Goal: Ask a question

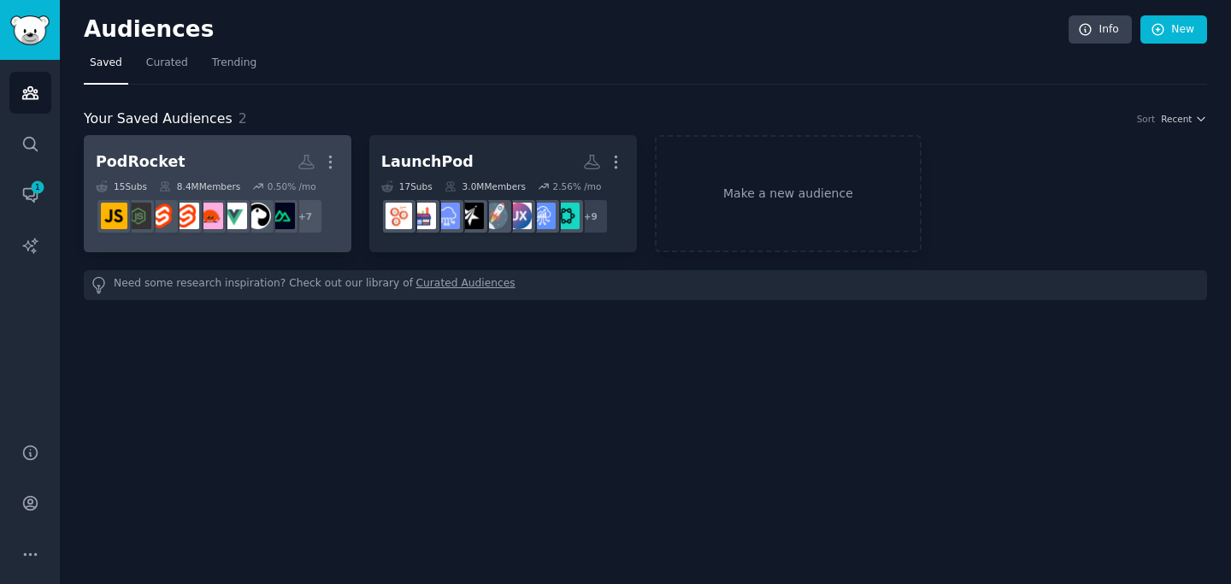
click at [182, 164] on h2 "PodRocket More" at bounding box center [218, 162] width 244 height 30
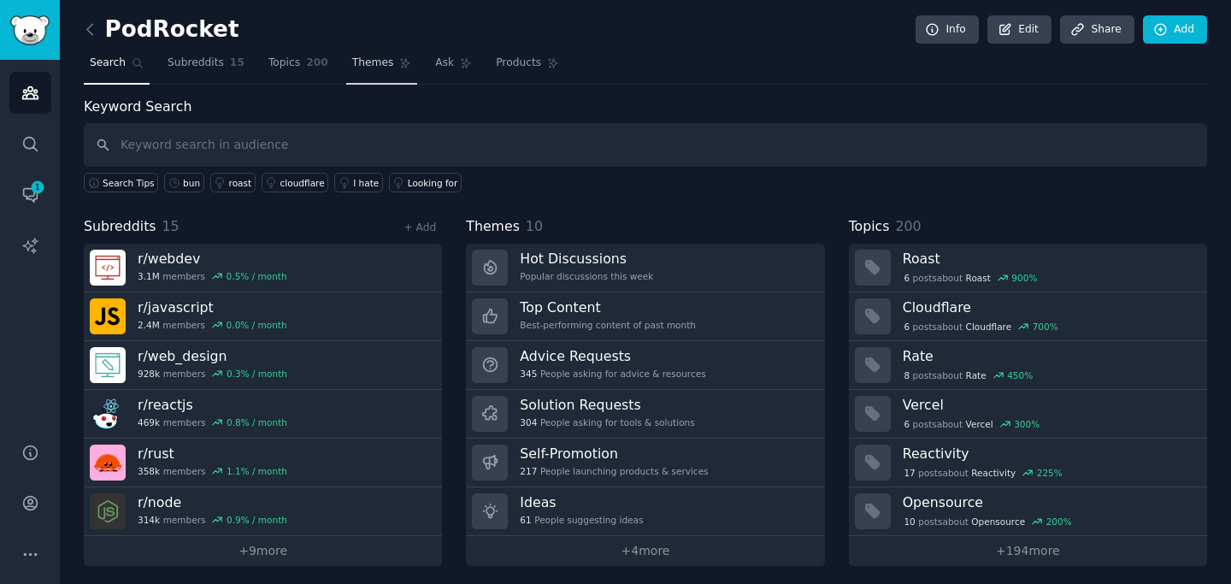
click at [357, 68] on span "Themes" at bounding box center [373, 63] width 42 height 15
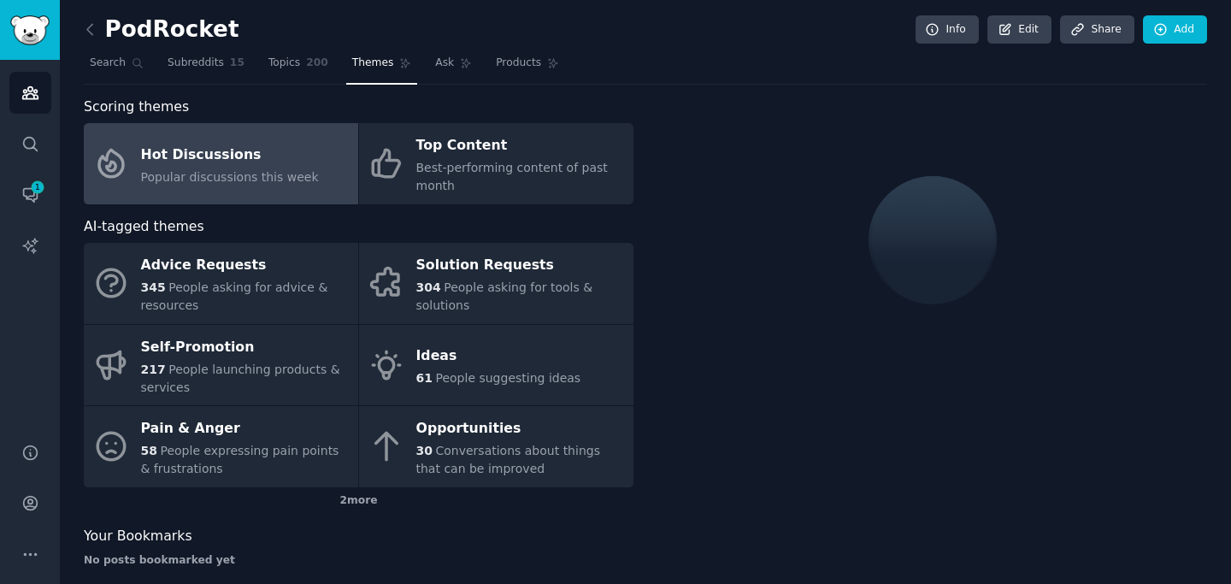
click at [272, 161] on div "Hot Discussions" at bounding box center [230, 154] width 178 height 27
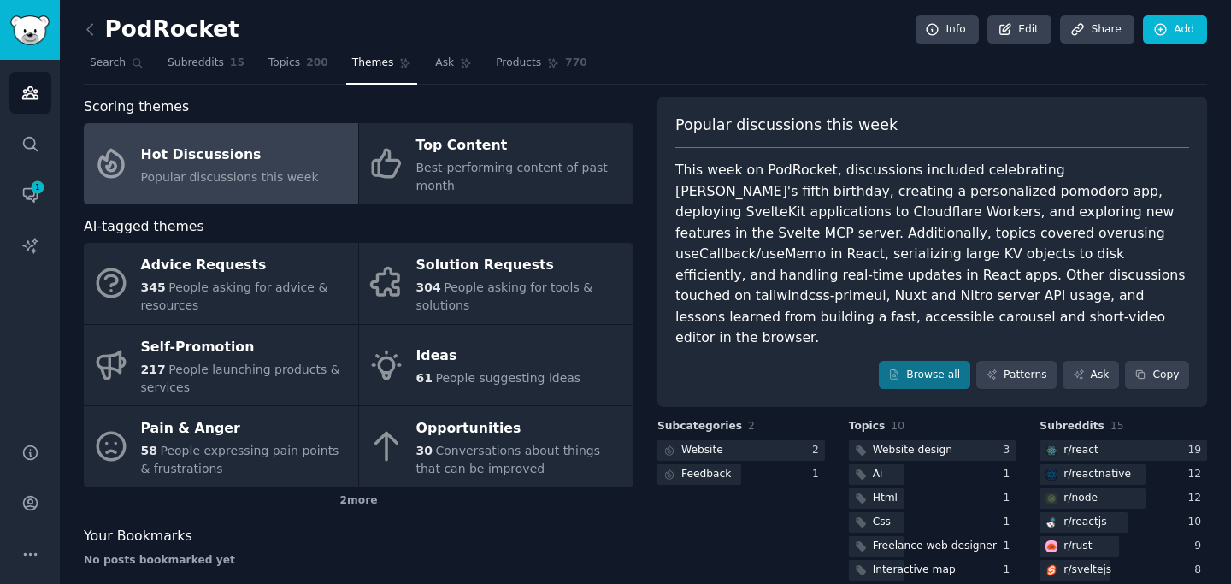
click at [804, 253] on div "This week on PodRocket, discussions included celebrating [PERSON_NAME]'s fifth …" at bounding box center [932, 254] width 514 height 189
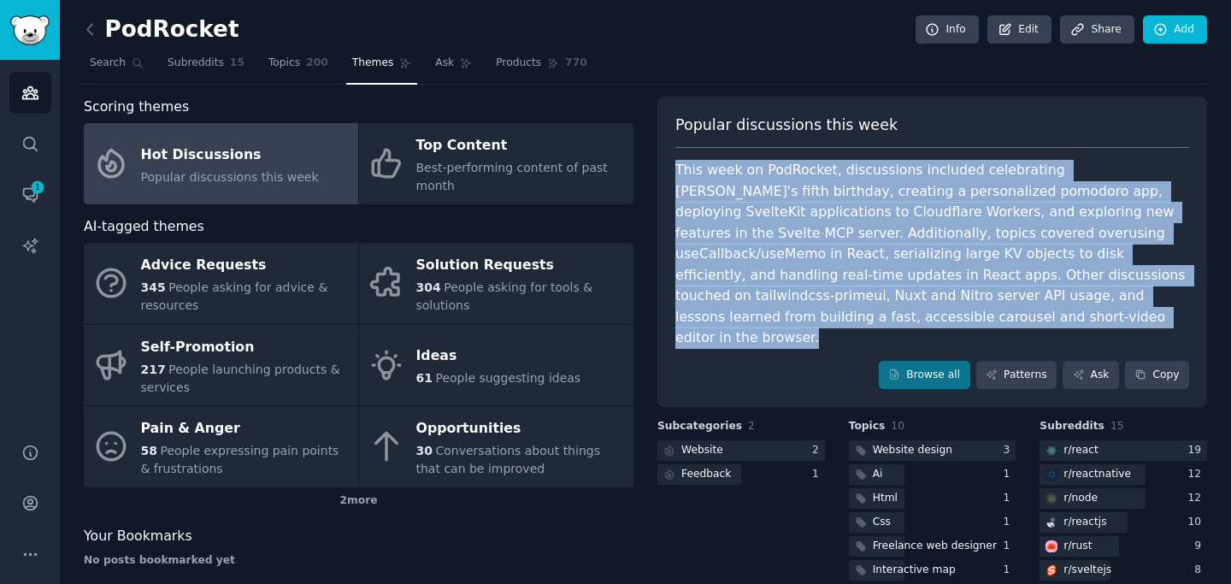
click at [804, 253] on div "This week on PodRocket, discussions included celebrating [PERSON_NAME]'s fifth …" at bounding box center [932, 254] width 514 height 189
click at [790, 318] on div "This week on PodRocket, discussions included celebrating [PERSON_NAME]'s fifth …" at bounding box center [932, 254] width 514 height 189
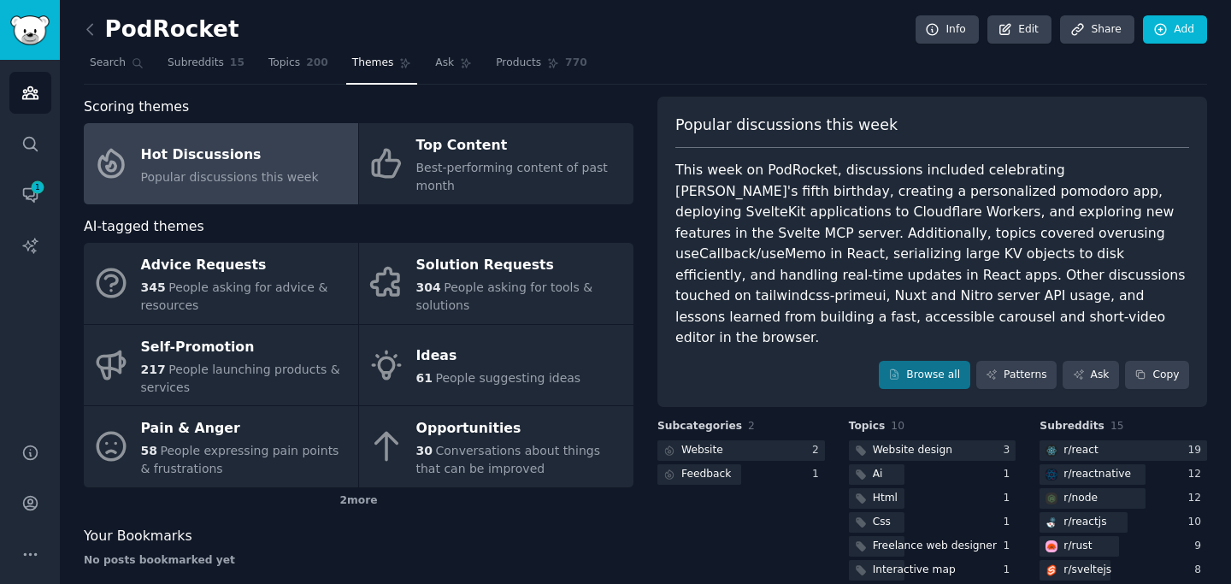
click at [793, 82] on nav "Search Subreddits 15 Topics 200 Themes Ask Products 770" at bounding box center [645, 67] width 1123 height 35
click at [779, 225] on div "This week on PodRocket, discussions included celebrating [PERSON_NAME]'s fifth …" at bounding box center [932, 254] width 514 height 189
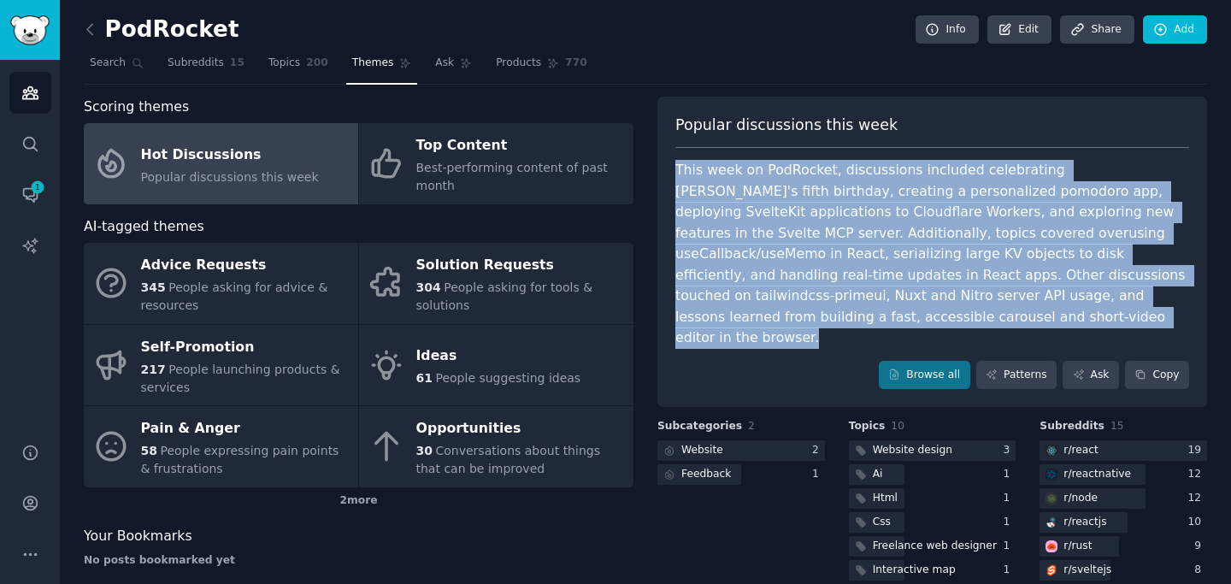
click at [779, 225] on div "This week on PodRocket, discussions included celebrating [PERSON_NAME]'s fifth …" at bounding box center [932, 254] width 514 height 189
click at [813, 318] on div "This week on PodRocket, discussions included celebrating [PERSON_NAME]'s fifth …" at bounding box center [932, 254] width 514 height 189
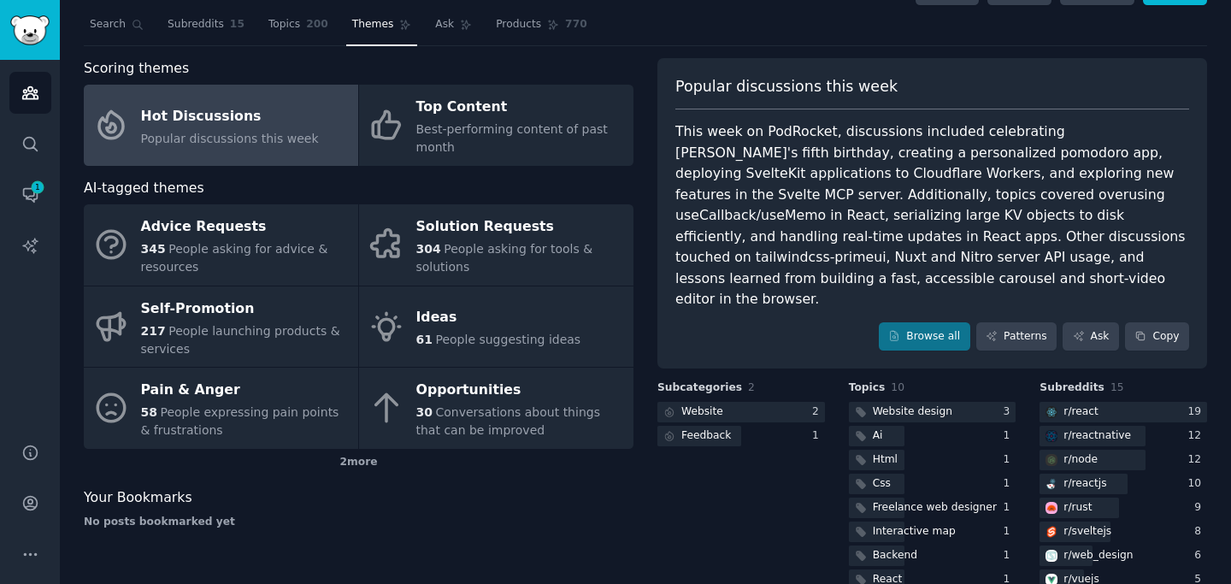
scroll to position [42, 0]
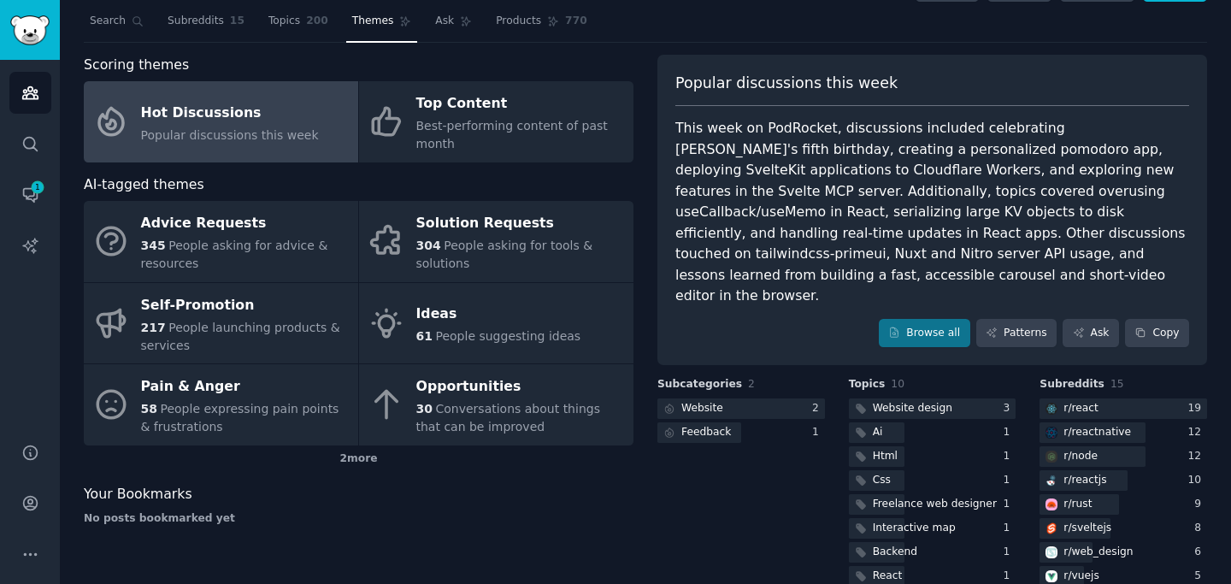
click at [774, 210] on div "This week on PodRocket, discussions included celebrating [PERSON_NAME]'s fifth …" at bounding box center [932, 212] width 514 height 189
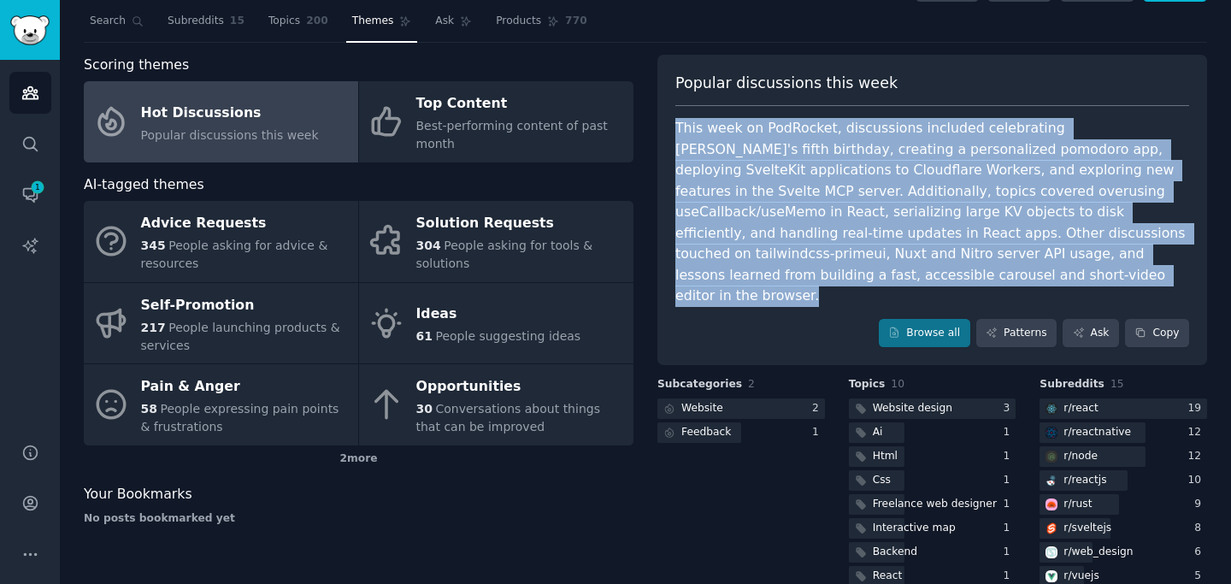
click at [774, 210] on div "This week on PodRocket, discussions included celebrating [PERSON_NAME]'s fifth …" at bounding box center [932, 212] width 514 height 189
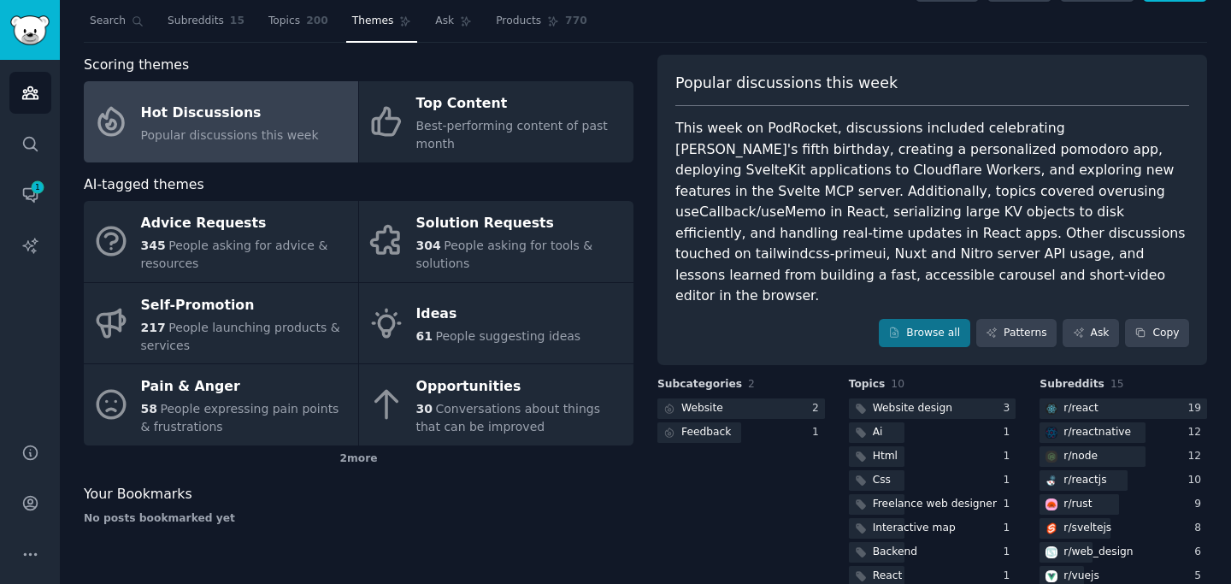
click at [793, 329] on div "Popular discussions this week This week on PodRocket, discussions included cele…" at bounding box center [932, 210] width 550 height 311
click at [1011, 319] on link "Patterns" at bounding box center [1016, 333] width 80 height 29
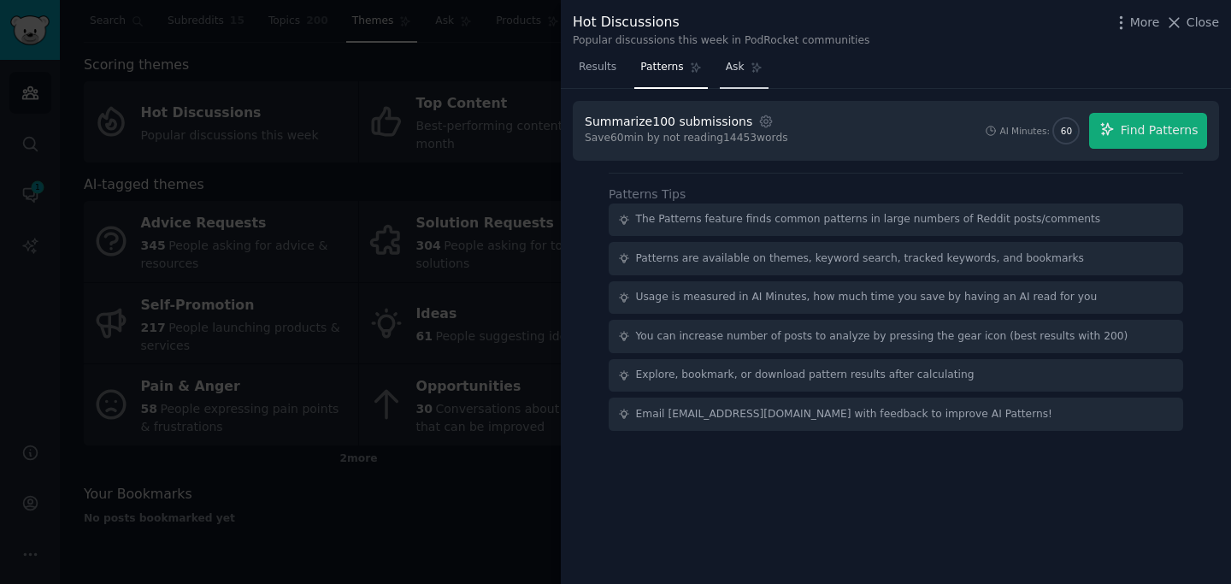
click at [730, 65] on span "Ask" at bounding box center [735, 67] width 19 height 15
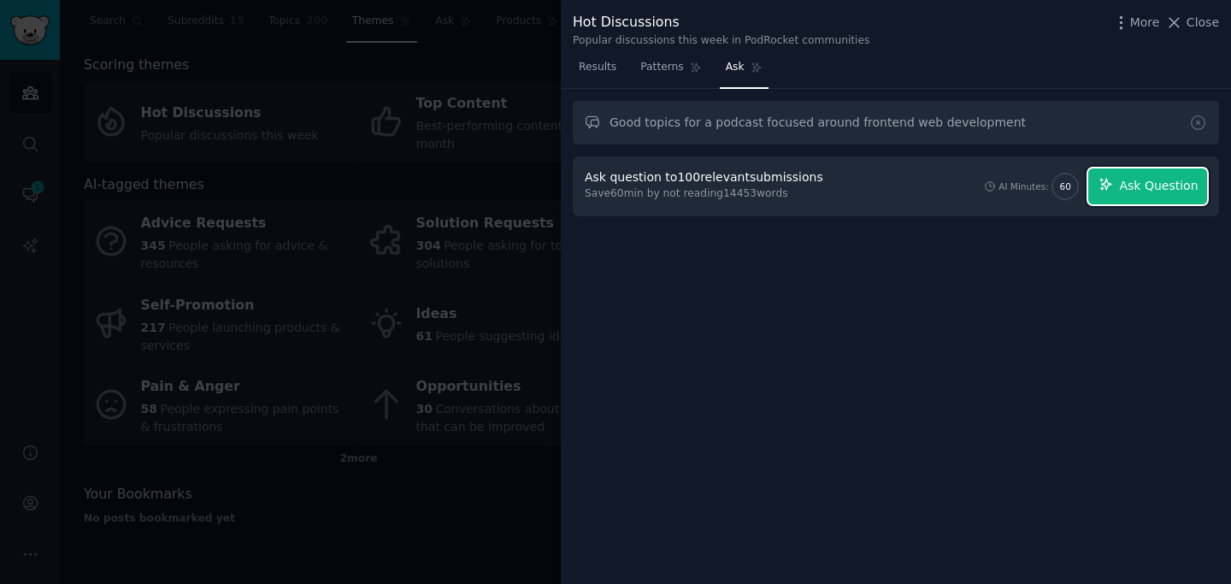
click at [1105, 186] on icon "button" at bounding box center [1106, 184] width 15 height 15
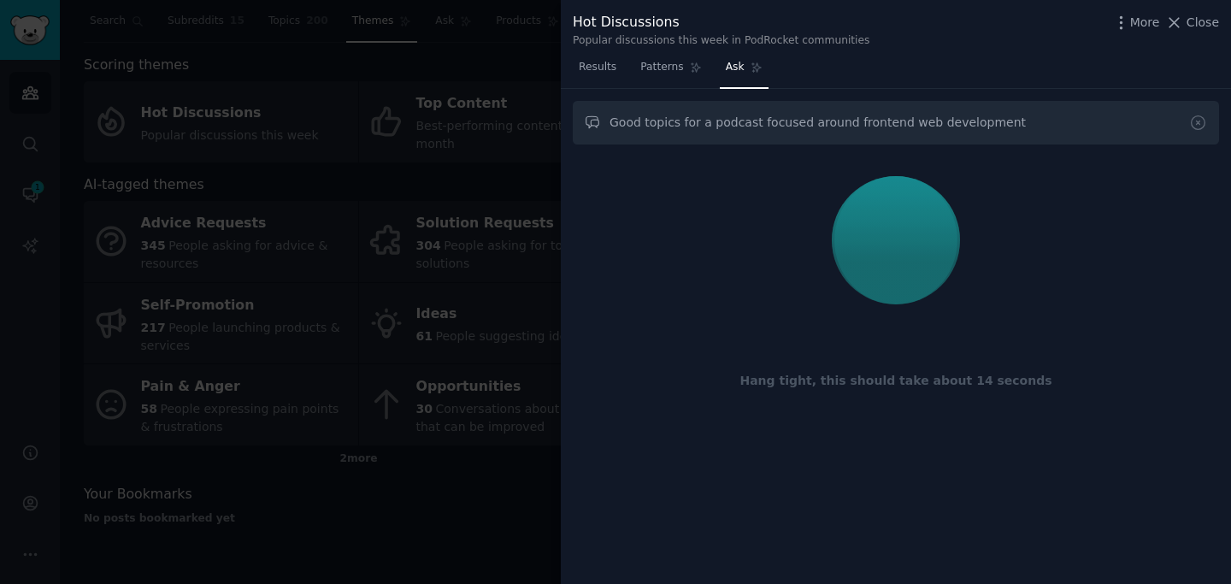
click at [891, 285] on div at bounding box center [896, 240] width 622 height 144
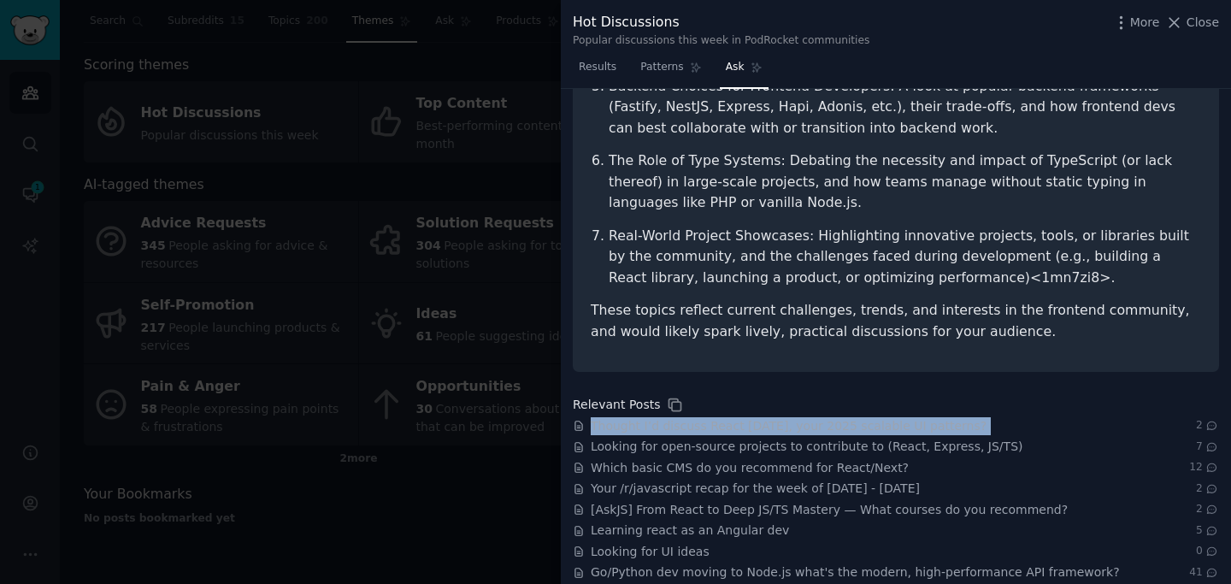
scroll to position [617, 0]
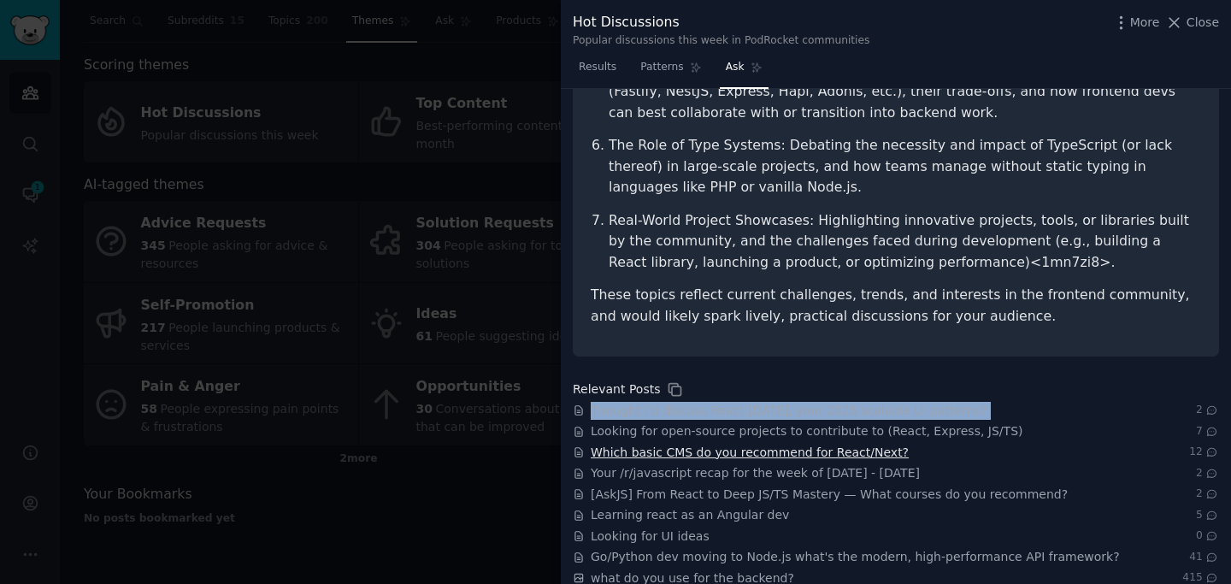
click at [758, 444] on span "Which basic CMS do you recommend for React/Next?" at bounding box center [750, 453] width 318 height 18
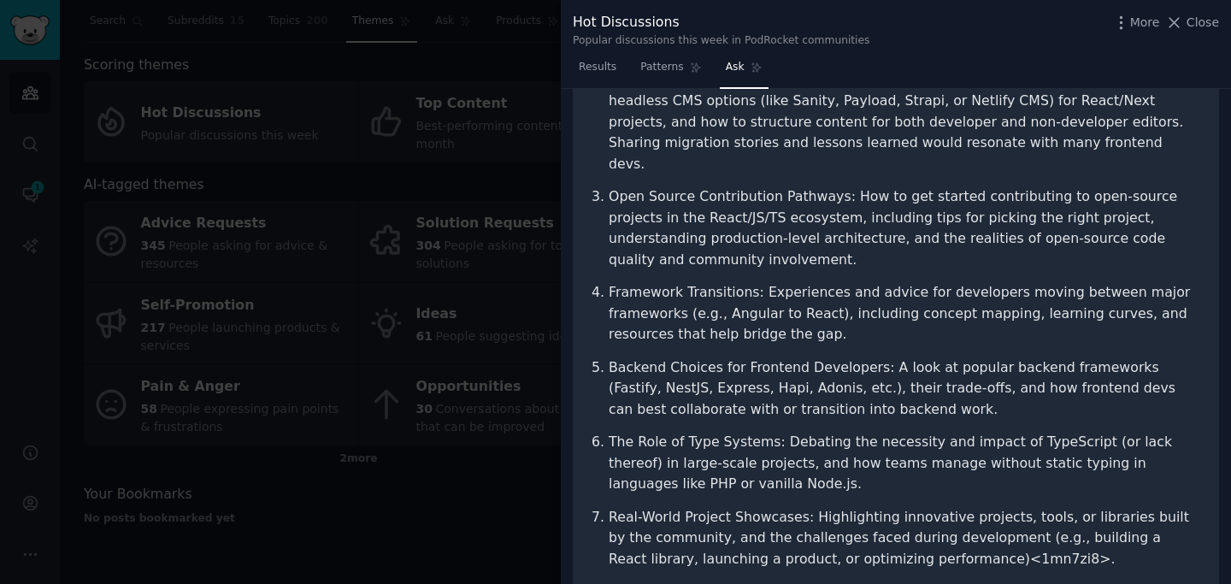
scroll to position [0, 0]
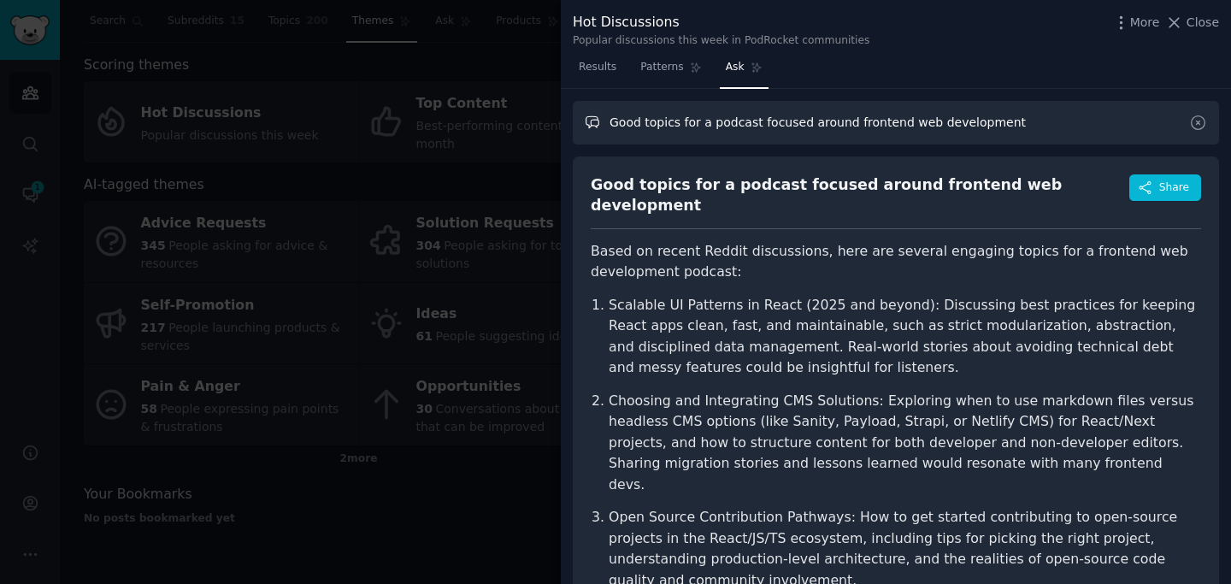
click at [740, 127] on input "Good topics for a podcast focused around frontend web development" at bounding box center [896, 123] width 646 height 44
type input "Good topics for a podcarst focused around frontend web development"
click at [734, 128] on input "Good topics for a podcarst focused around frontend web development" at bounding box center [896, 123] width 646 height 44
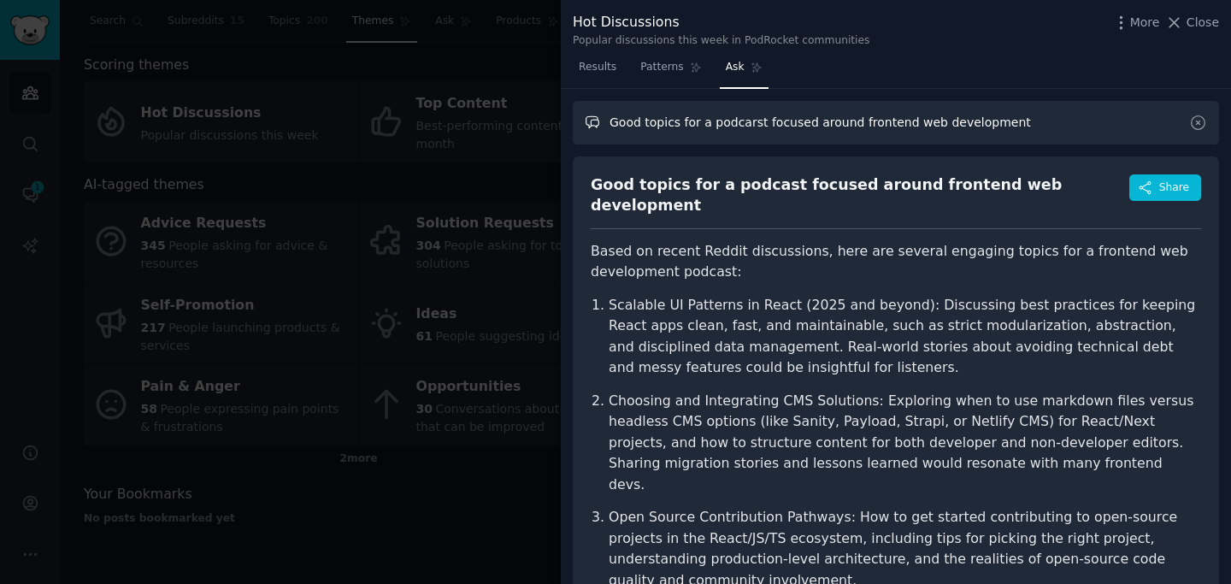
click at [734, 128] on input "Good topics for a podcarst focused around frontend web development" at bounding box center [896, 123] width 646 height 44
paste input "Loremipsu: Dol SitamEtcons—a Elitse-doeiu temporin utlabore etdolore—ma aliquae…"
type input "Loremipsu: Dol SitamEtcons—a Elitse-doeiu temporin utlabore etdolore—ma aliquae…"
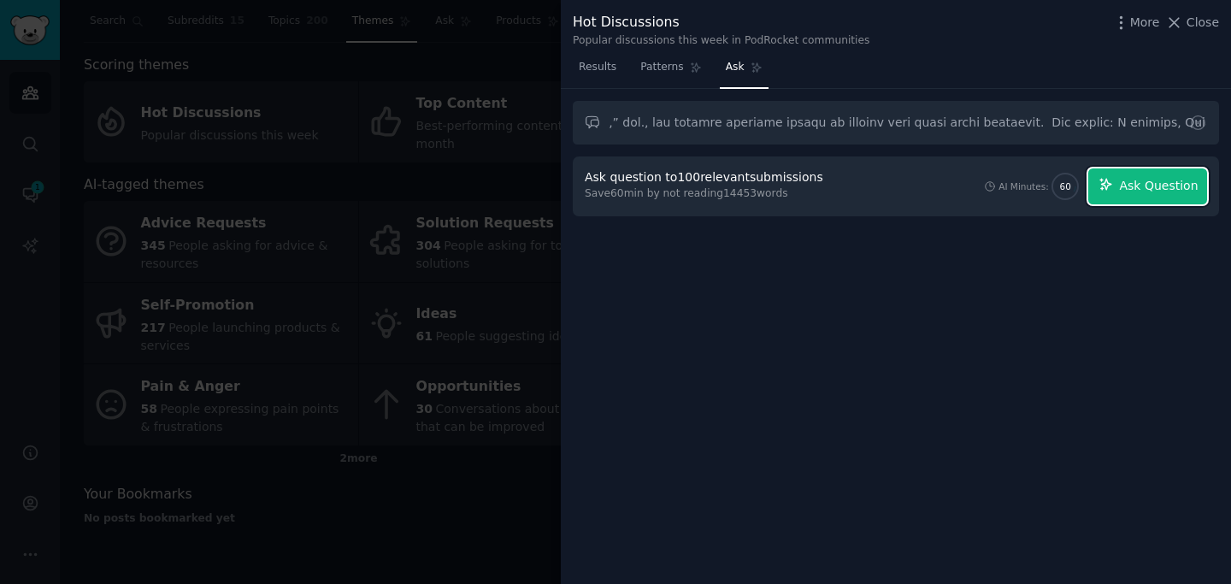
click at [1140, 191] on span "Ask Question" at bounding box center [1158, 186] width 79 height 18
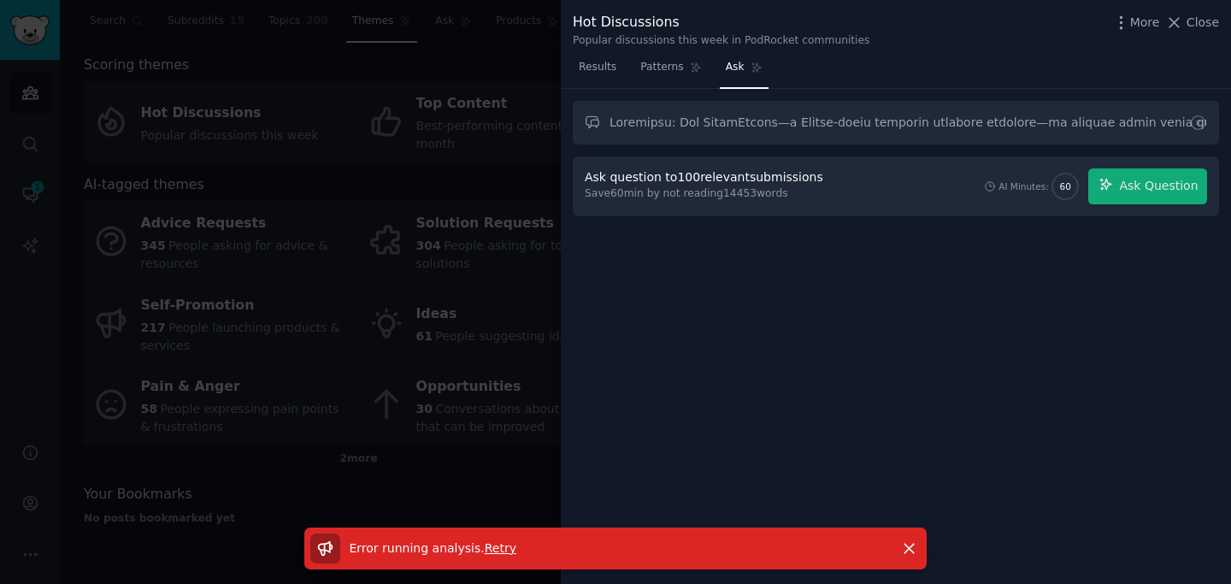
click at [454, 380] on div at bounding box center [615, 292] width 1231 height 584
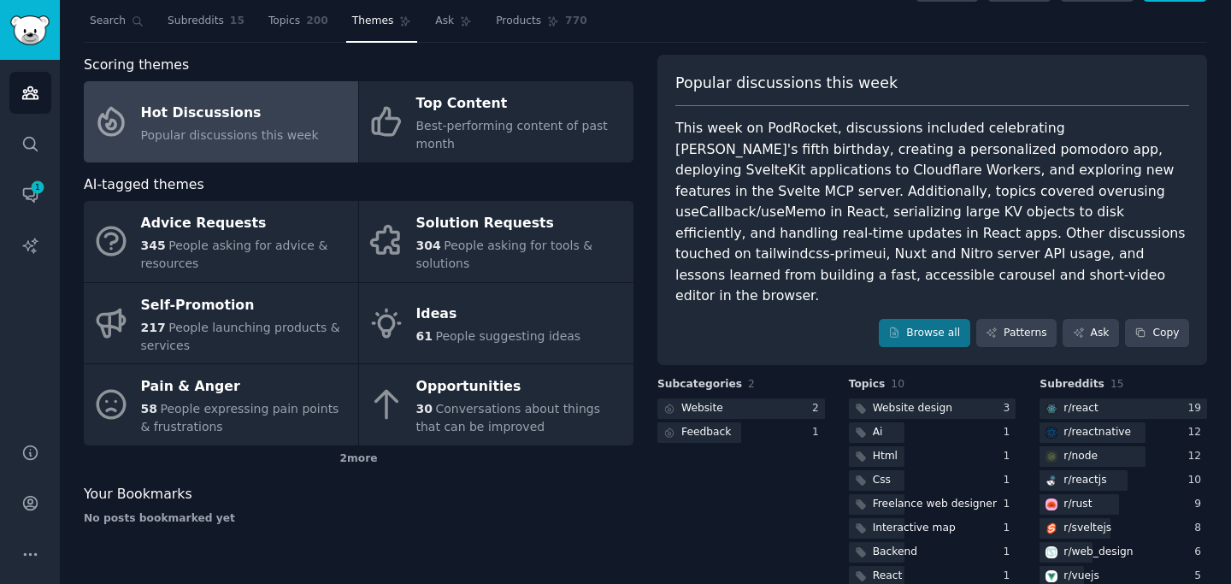
click at [905, 186] on div "This week on PodRocket, discussions included celebrating [PERSON_NAME]'s fifth …" at bounding box center [932, 212] width 514 height 189
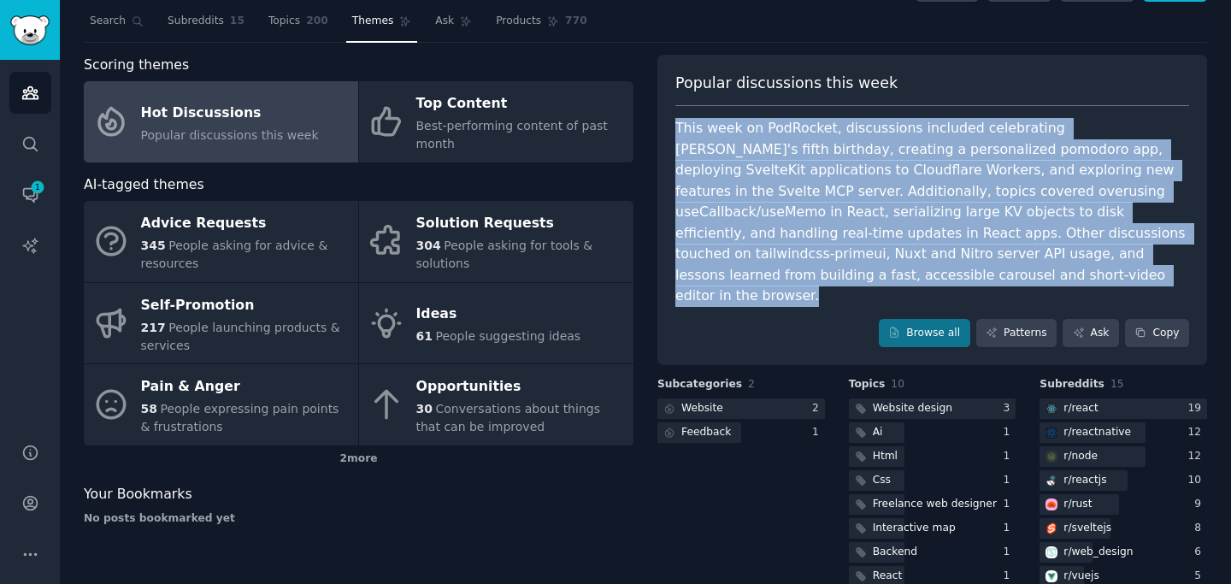
click at [905, 186] on div "This week on PodRocket, discussions included celebrating [PERSON_NAME]'s fifth …" at bounding box center [932, 212] width 514 height 189
copy div "This week on PodRocket, discussions included celebrating [PERSON_NAME]'s fifth …"
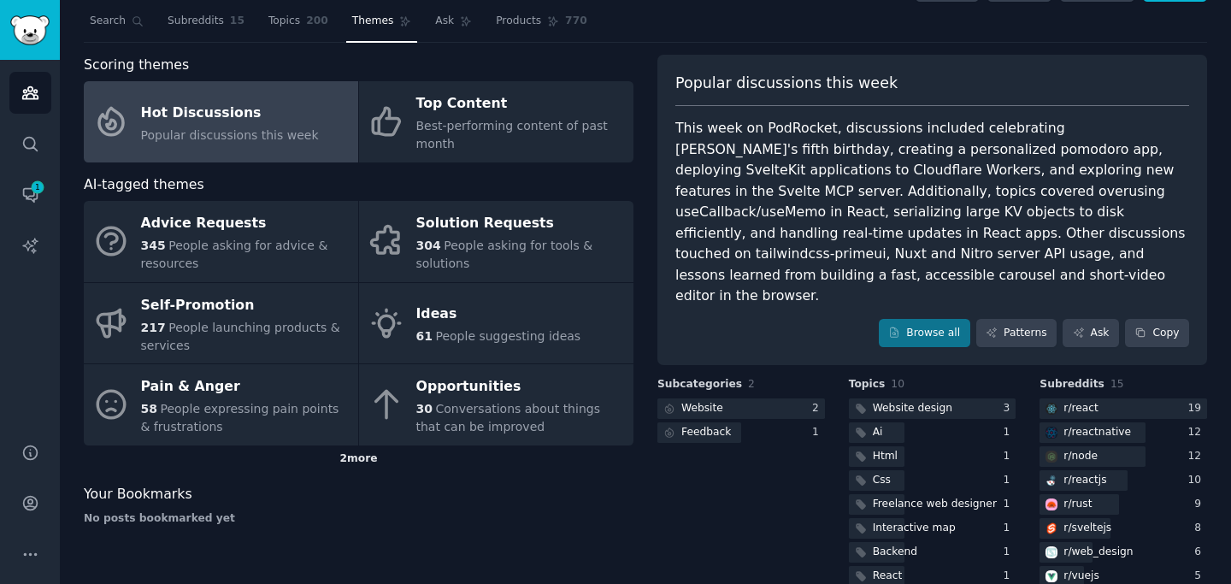
click at [354, 454] on div "2 more" at bounding box center [359, 458] width 550 height 27
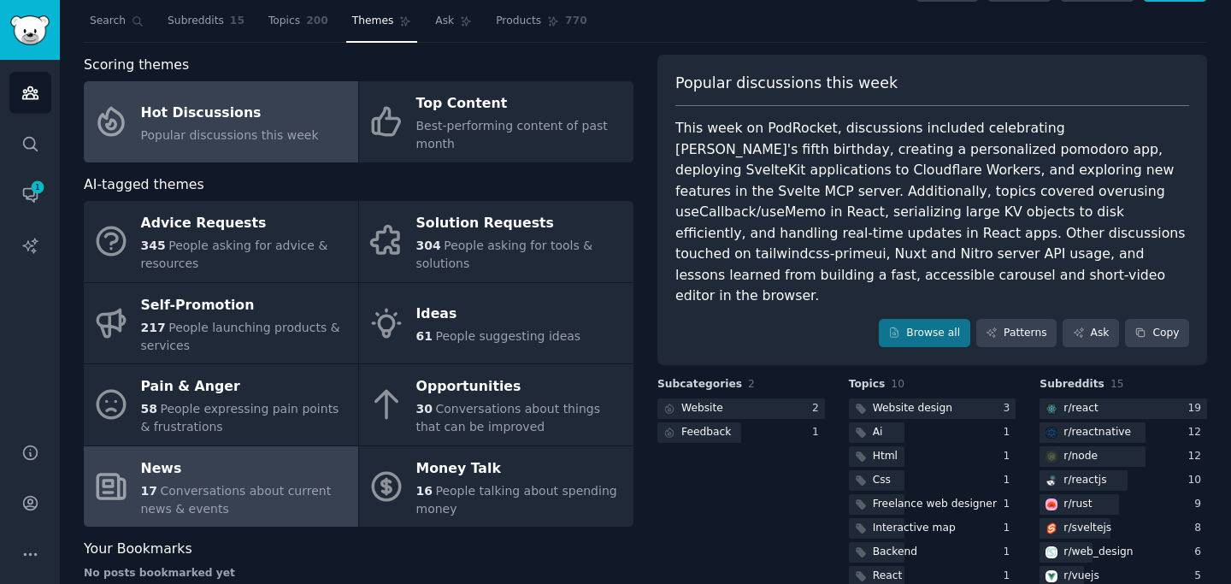
click at [280, 474] on div "News" at bounding box center [245, 468] width 209 height 27
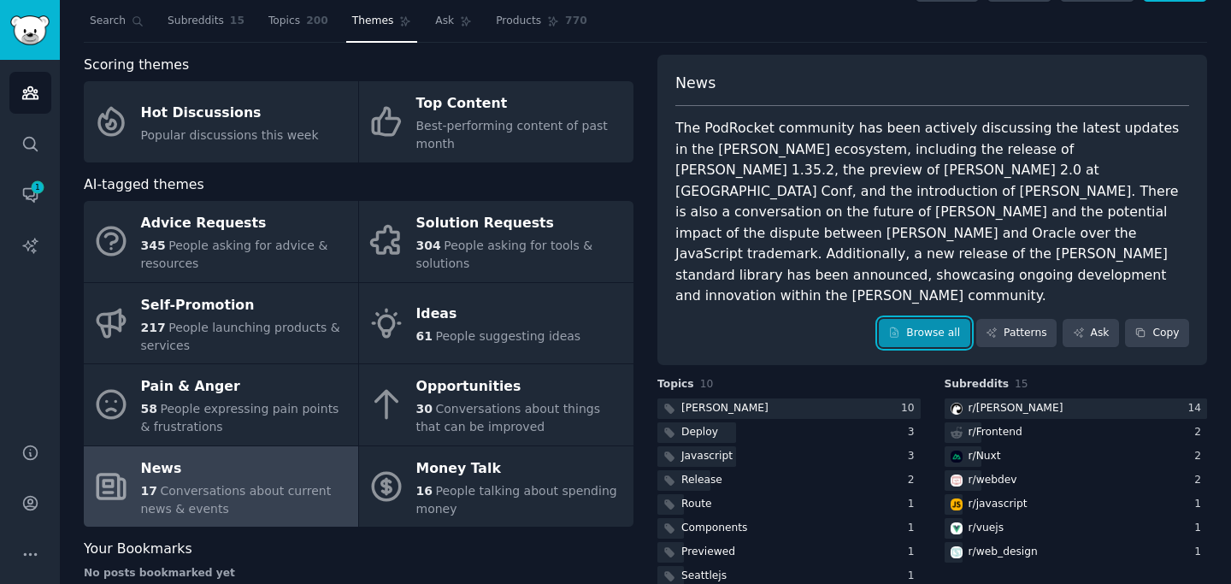
click at [914, 319] on link "Browse all" at bounding box center [924, 333] width 91 height 29
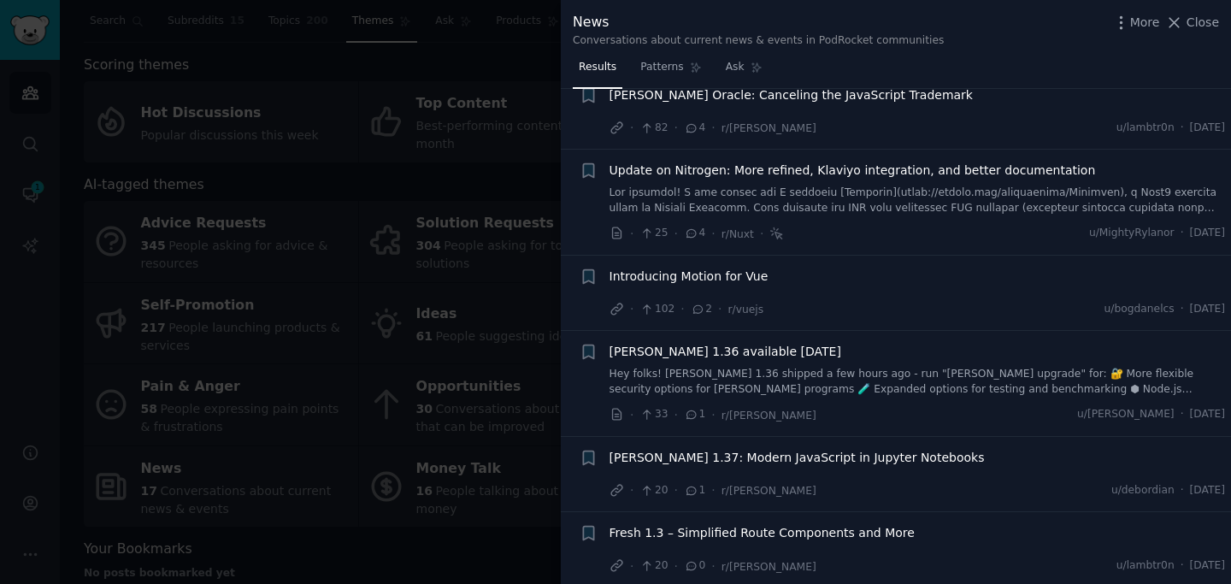
scroll to position [983, 0]
click at [537, 441] on div at bounding box center [615, 292] width 1231 height 584
